Goal: Information Seeking & Learning: Learn about a topic

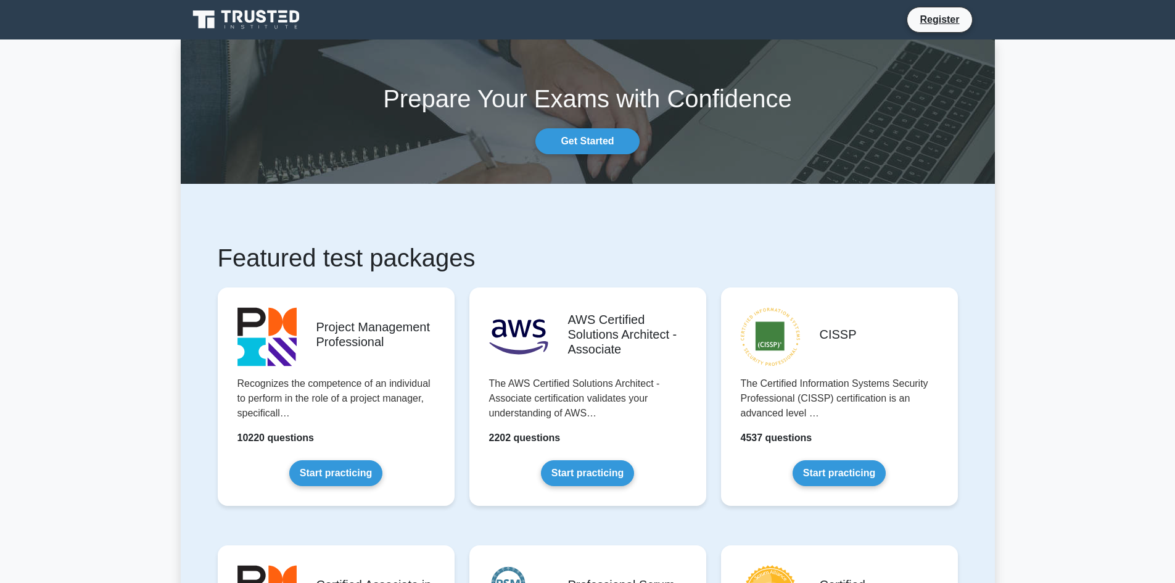
click at [319, 474] on link "Start practicing" at bounding box center [335, 473] width 93 height 26
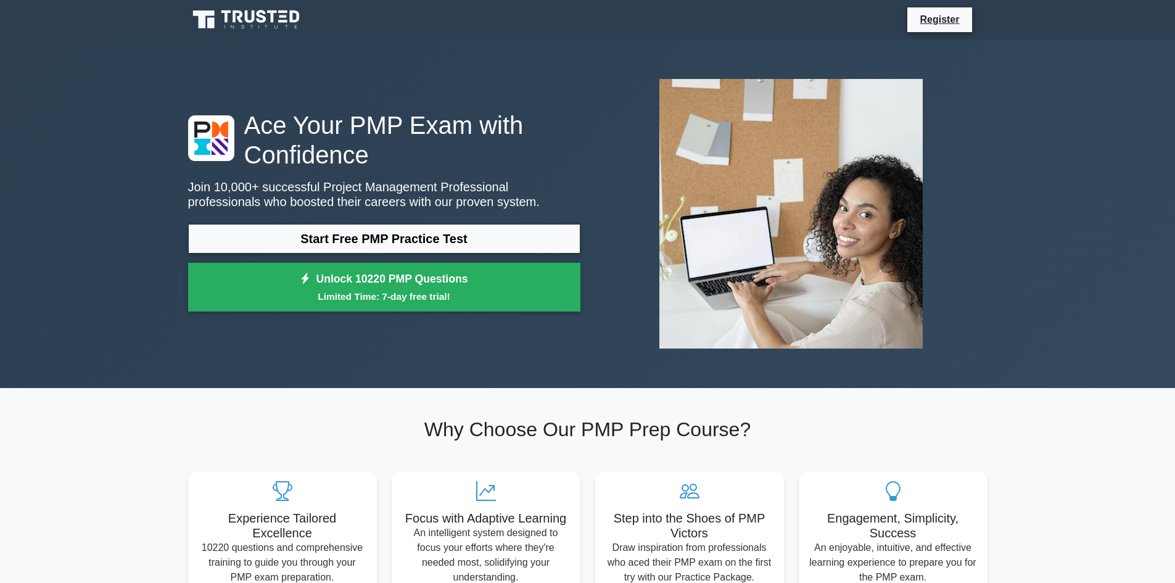
click at [451, 241] on link "Start Free PMP Practice Test" at bounding box center [384, 239] width 392 height 30
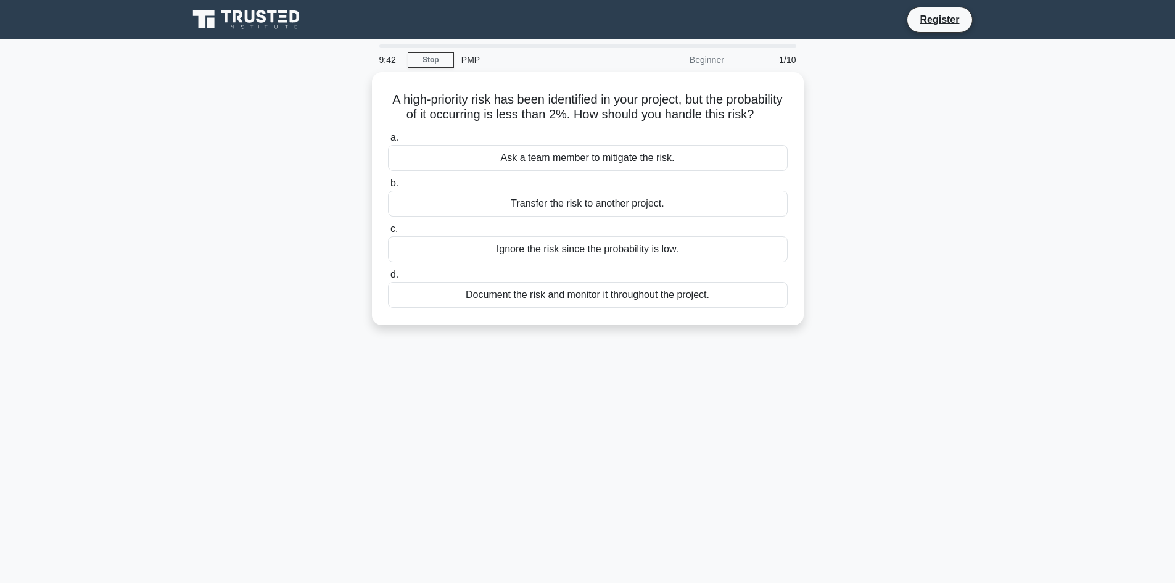
click at [603, 308] on div "Document the risk and monitor it throughout the project." at bounding box center [588, 295] width 400 height 26
click at [388, 279] on input "d. Document the risk and monitor it throughout the project." at bounding box center [388, 275] width 0 height 8
